Goal: Navigation & Orientation: Find specific page/section

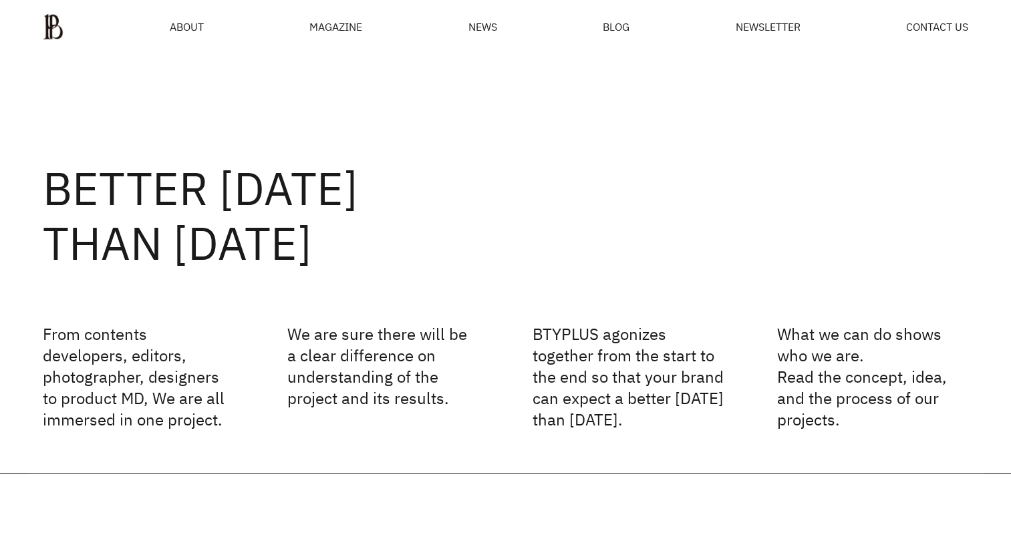
click at [1011, 0] on html "ABOUT MAGAZINE SEE ALL OFF THE REC INSIDE BTYPLUS CURATION NEWS BLOG NEWSLETTER…" at bounding box center [505, 268] width 1011 height 537
click at [200, 27] on span "ABOUT" at bounding box center [187, 26] width 34 height 11
